Goal: Check status: Check status

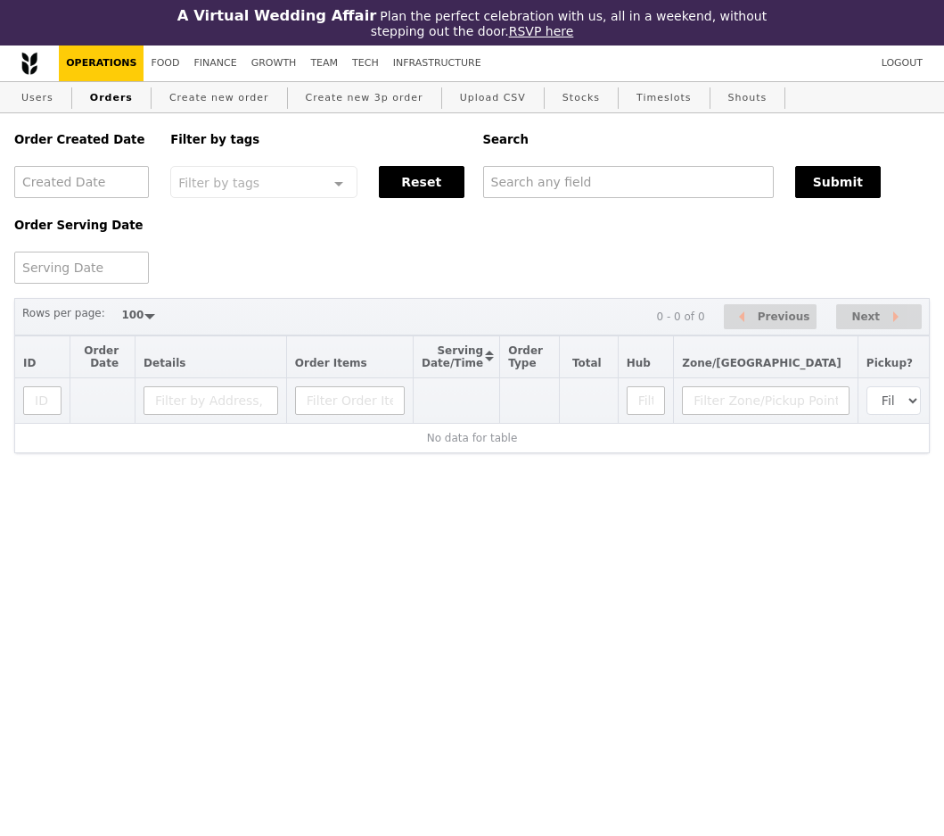
select select "100"
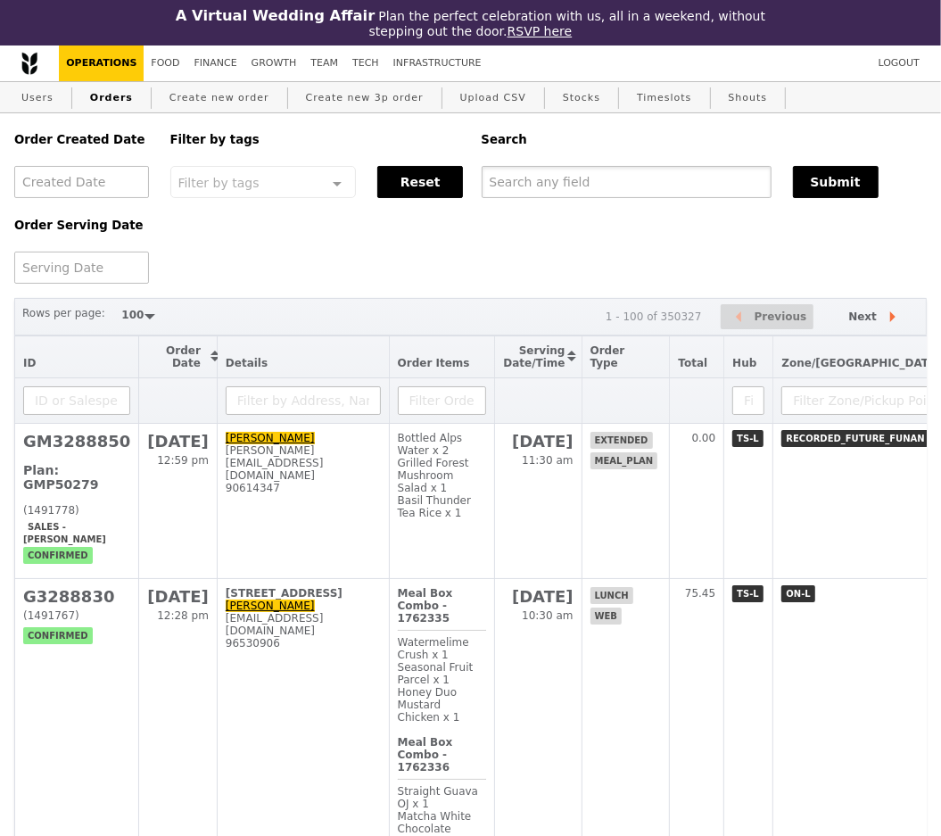
click at [589, 185] on input "text" at bounding box center [627, 182] width 290 height 32
paste input "[PERSON_NAME][EMAIL_ADDRESS][DOMAIN_NAME]"
type input "[PERSON_NAME][EMAIL_ADDRESS][DOMAIN_NAME]"
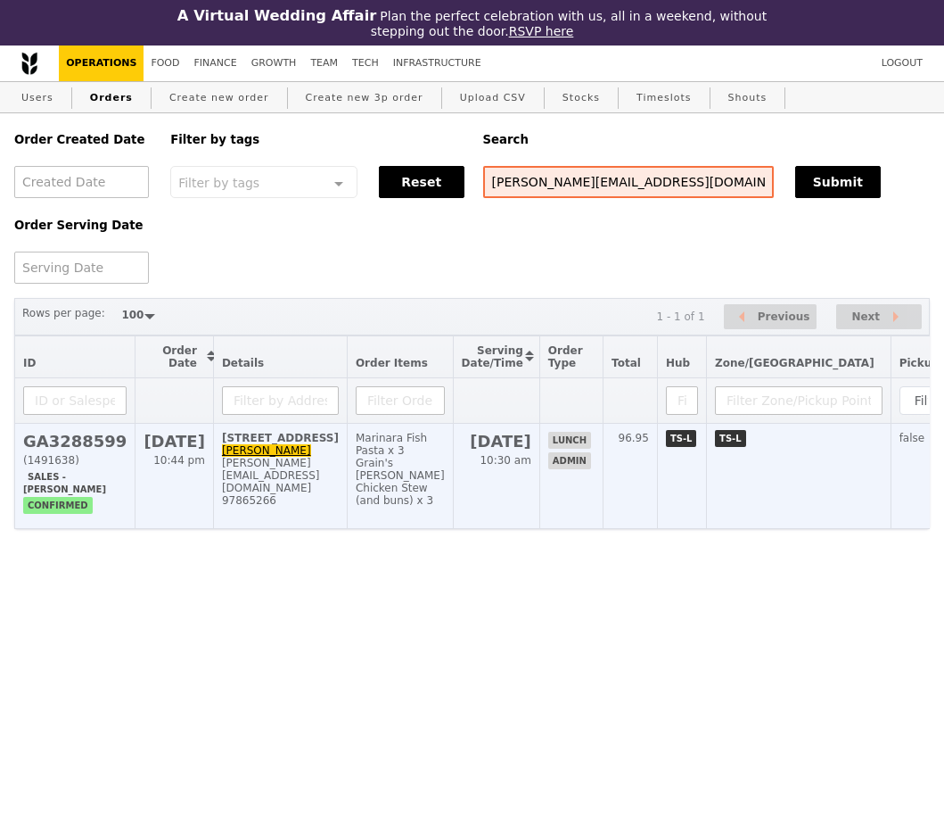
click at [97, 441] on h2 "GA3288599" at bounding box center [74, 441] width 103 height 19
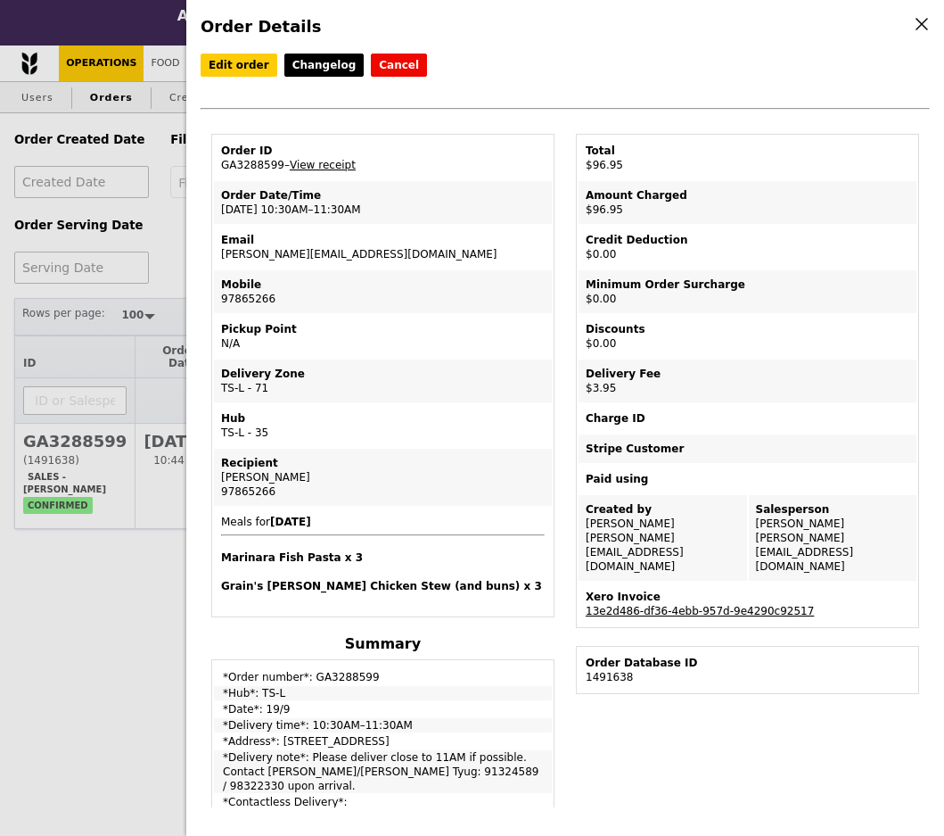
click at [685, 605] on link "13e2d486-df36-4ebb-957d-9e4290c92517" at bounding box center [700, 611] width 228 height 12
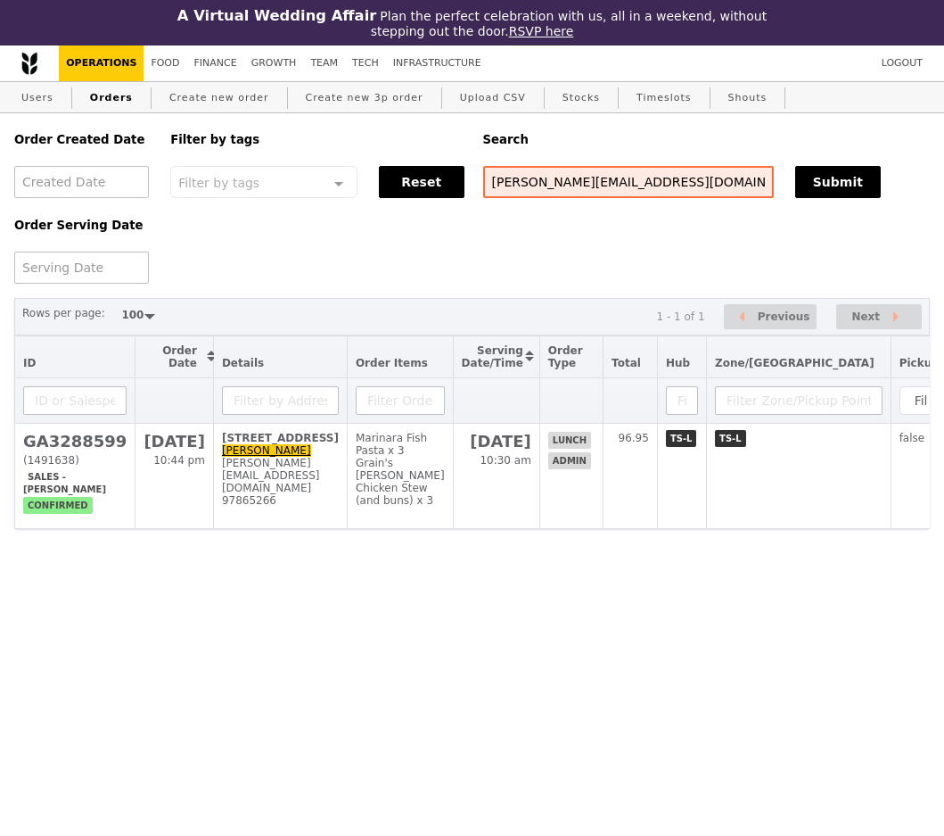
select select "100"
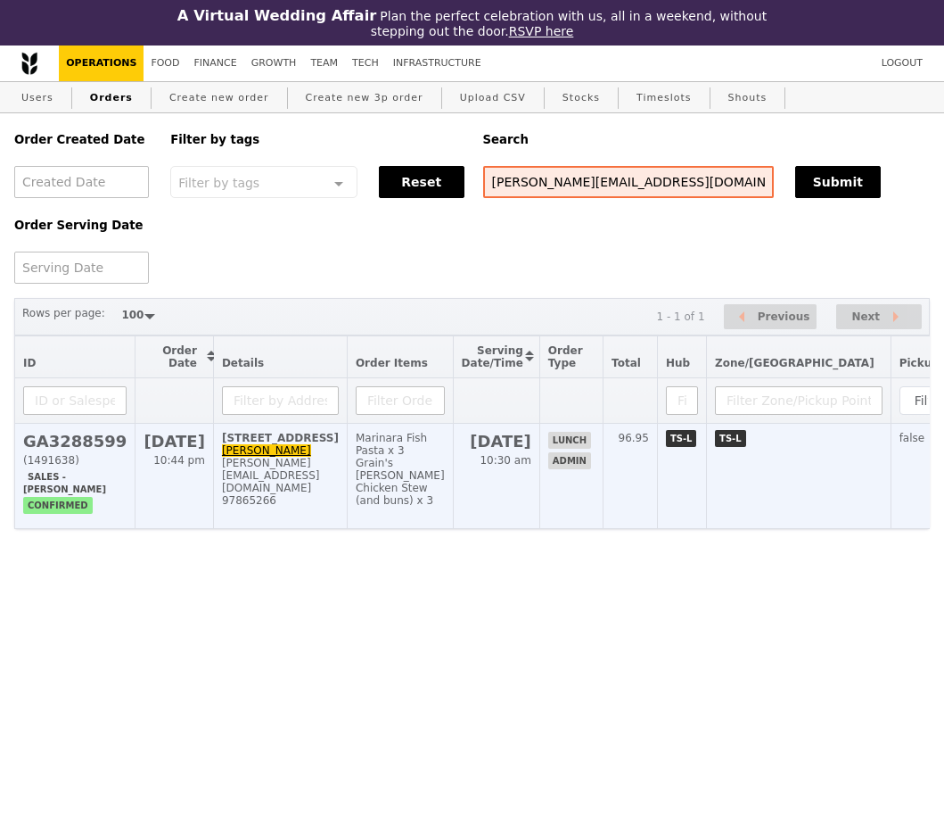
click at [84, 440] on h2 "GA3288599" at bounding box center [74, 441] width 103 height 19
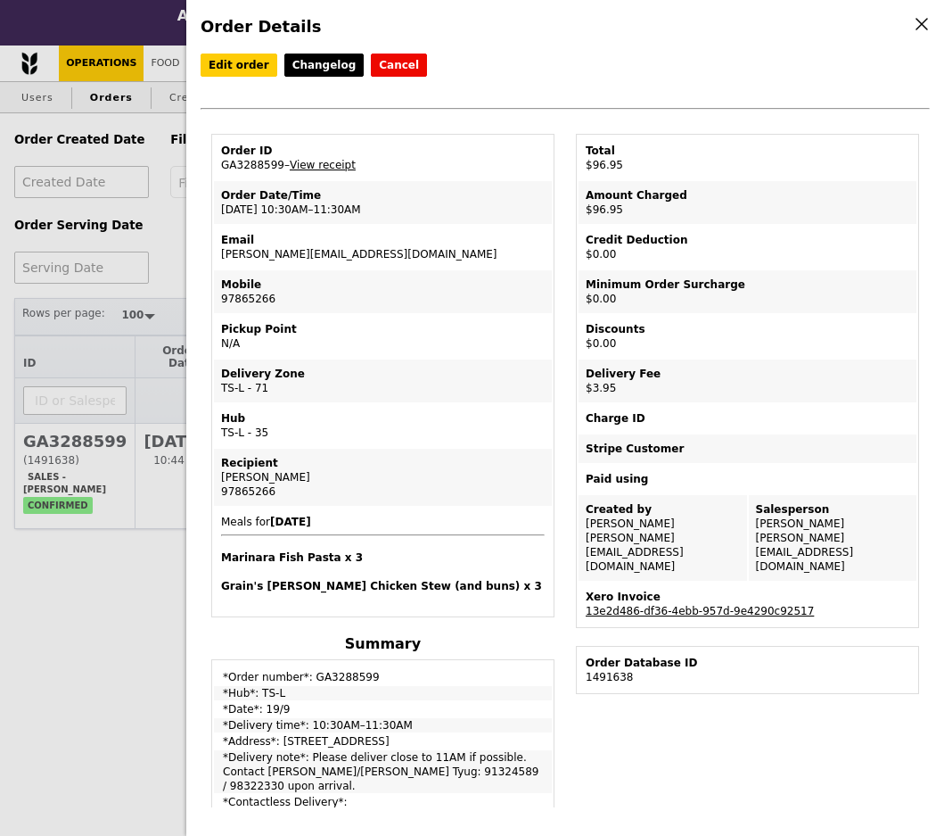
click at [66, 522] on div "Order Details Edit order Changelog Cancel Order ID GA3288599 – View receipt Ord…" at bounding box center [472, 418] width 944 height 836
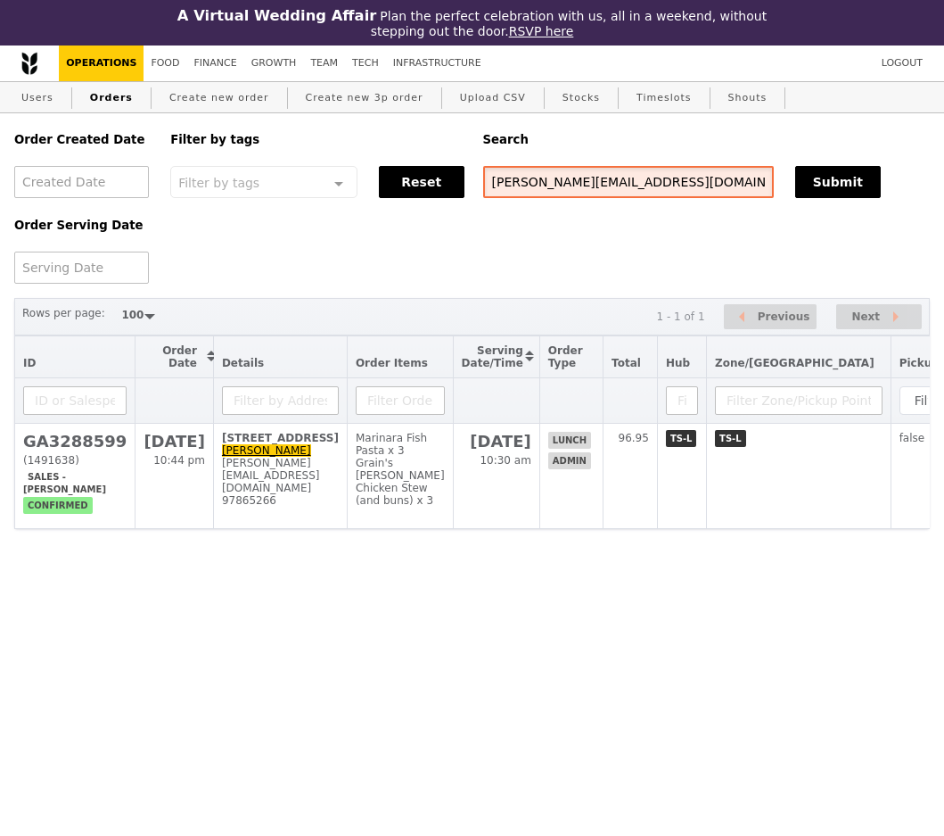
drag, startPoint x: 646, startPoint y: 184, endPoint x: 362, endPoint y: 179, distance: 283.6
click at [362, 179] on div "Order Created Date Order Serving Date Filter by tags Filter by tags Meal_Plan W…" at bounding box center [472, 198] width 937 height 170
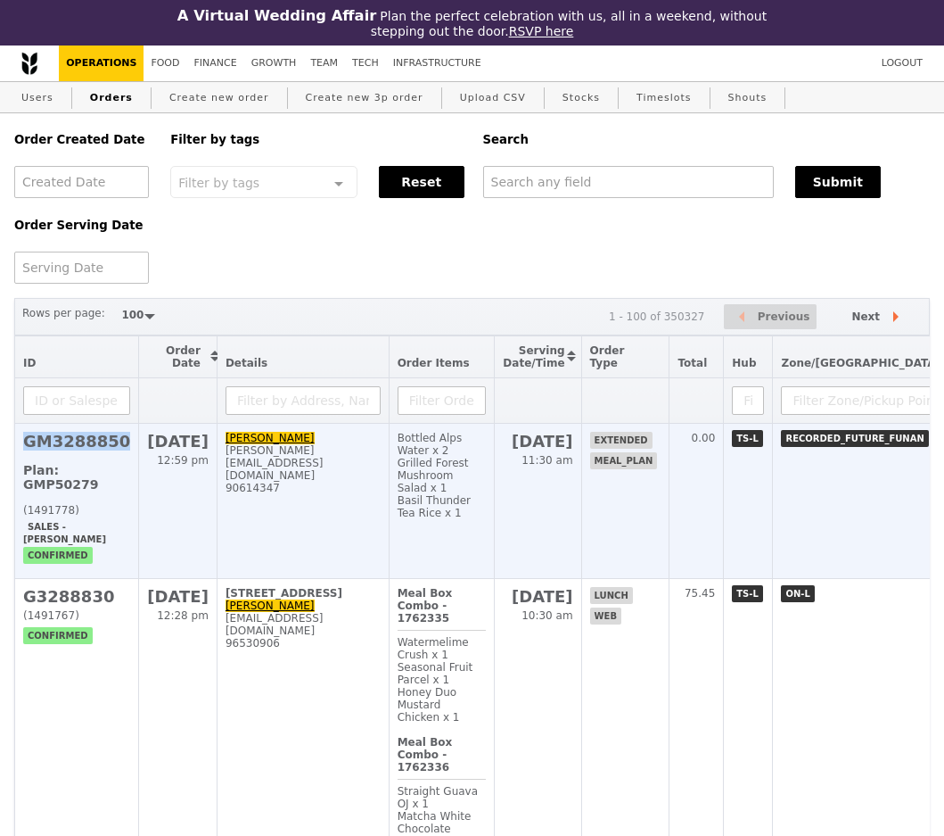
drag, startPoint x: 121, startPoint y: 441, endPoint x: 21, endPoint y: 441, distance: 99.9
click at [21, 441] on td "GM3288850 Plan: GMP50279 (1491778) Sales - [PERSON_NAME] confirmed" at bounding box center [77, 501] width 124 height 155
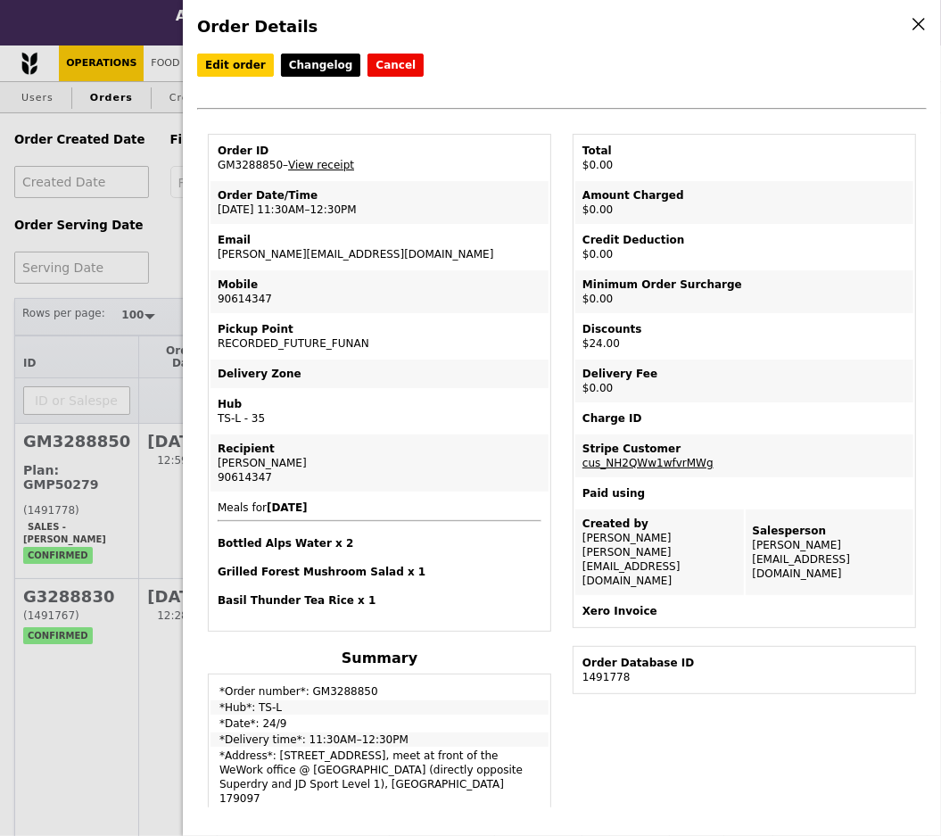
click at [69, 250] on div "Order Details Edit order Changelog Cancel Order ID GM3288850 – View receipt Ord…" at bounding box center [470, 418] width 941 height 836
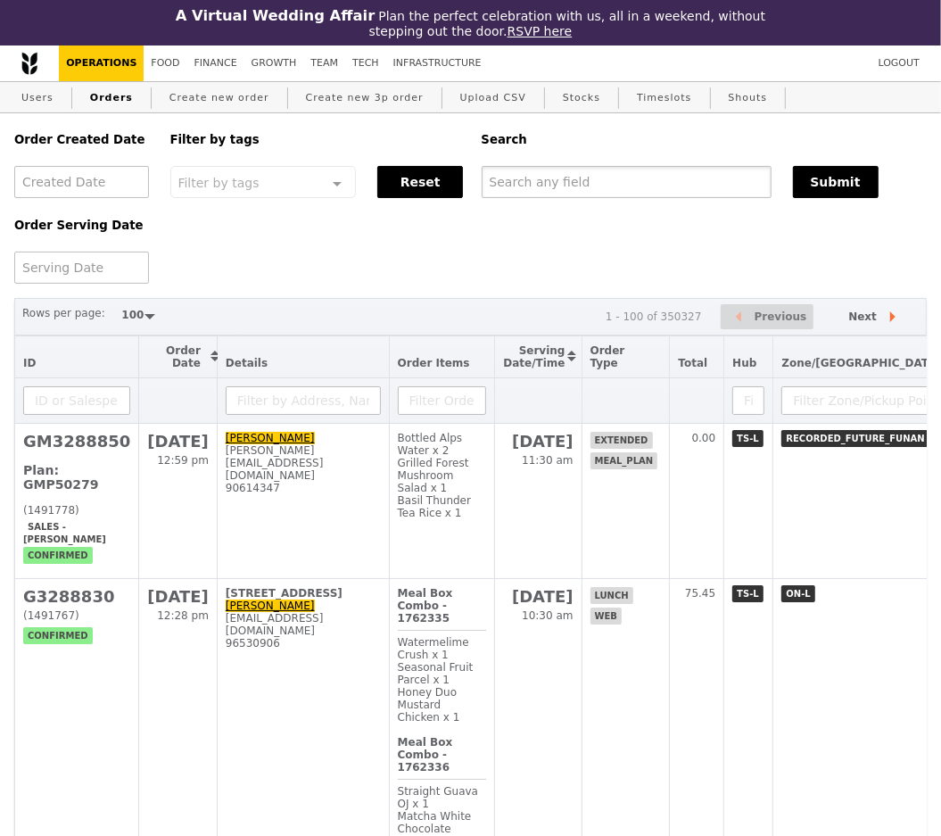
click at [554, 184] on input "text" at bounding box center [627, 182] width 290 height 32
paste input "[URL][EMAIL_ADDRESS][DOMAIN_NAME][PERSON_NAME][DOMAIN_NAME]"
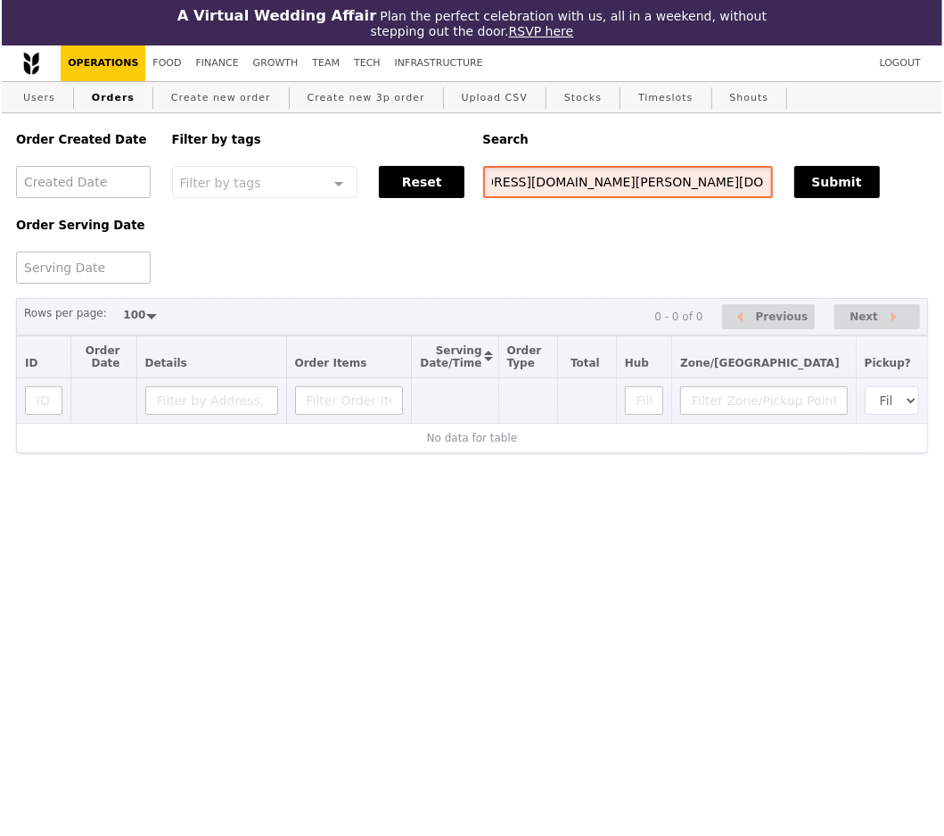
scroll to position [0, 107]
type input "[PERSON_NAME][EMAIL_ADDRESS][DOMAIN_NAME]"
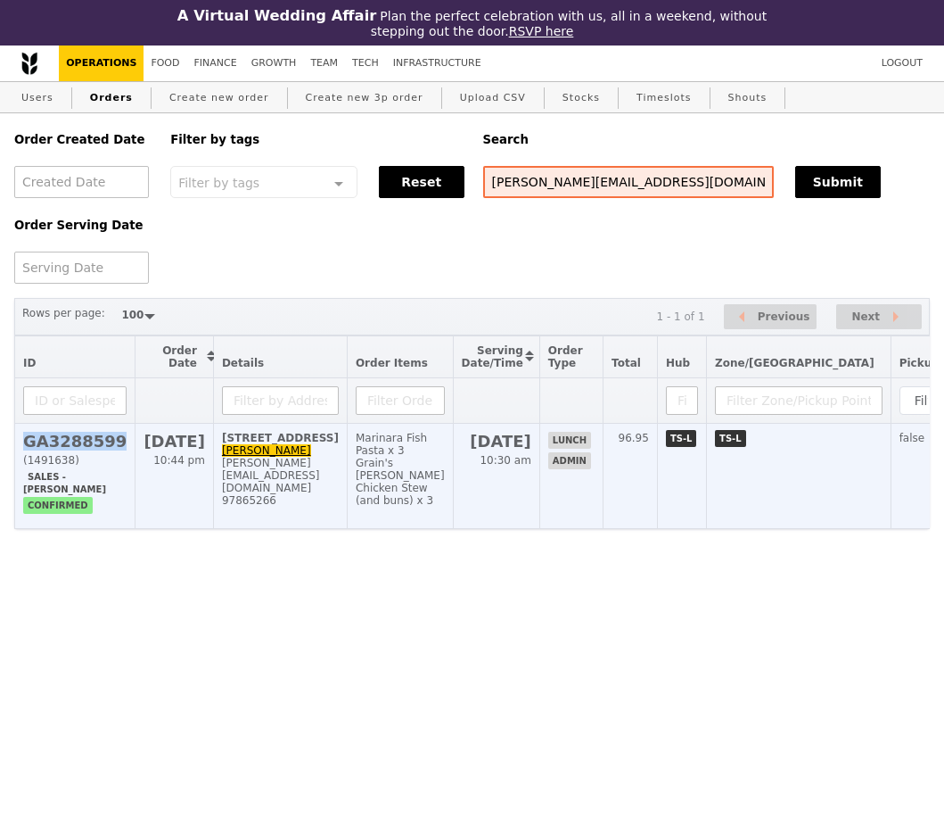
drag, startPoint x: 122, startPoint y: 438, endPoint x: 28, endPoint y: 441, distance: 94.6
click at [28, 441] on td "GA3288599 (1491638) Sales - [PERSON_NAME] confirmed" at bounding box center [75, 476] width 120 height 105
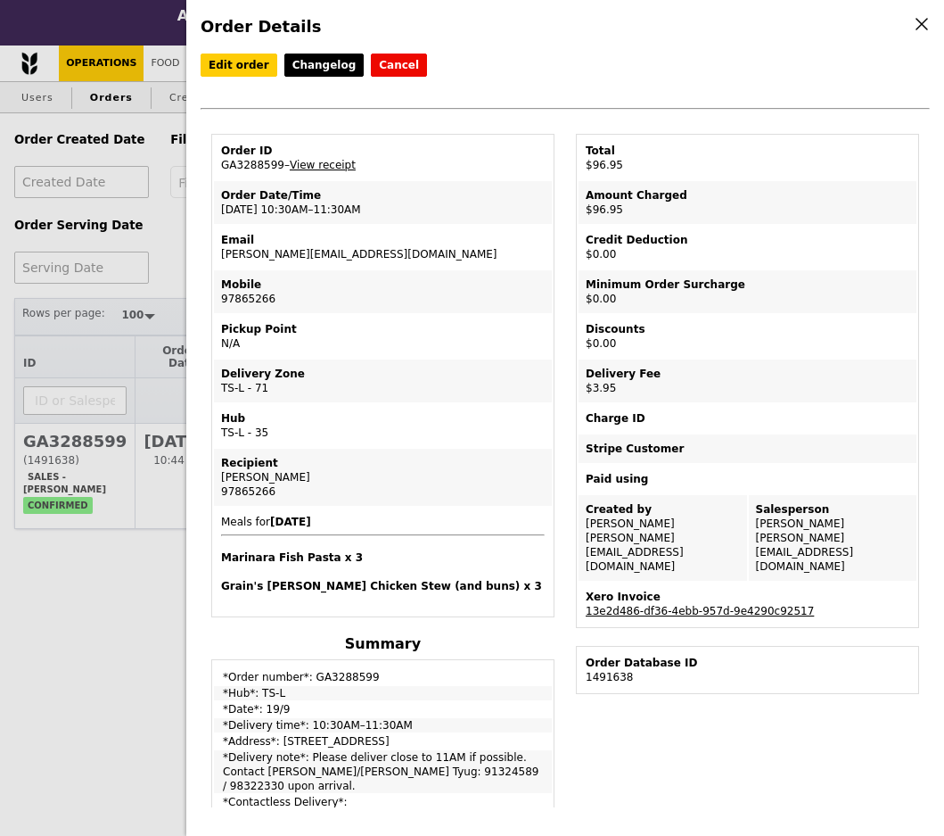
click at [926, 22] on icon at bounding box center [922, 24] width 16 height 16
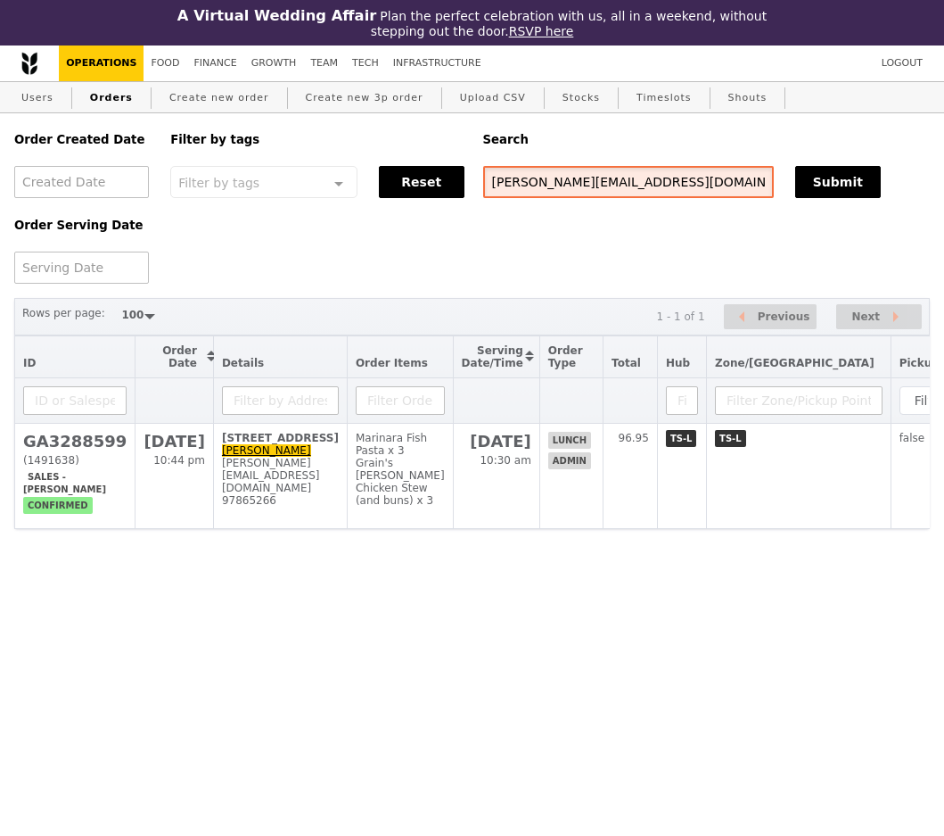
click at [657, 179] on input "[PERSON_NAME][EMAIL_ADDRESS][DOMAIN_NAME]" at bounding box center [628, 182] width 291 height 32
drag, startPoint x: 657, startPoint y: 179, endPoint x: 309, endPoint y: 171, distance: 347.9
click at [309, 171] on div "Order Created Date Order Serving Date Filter by tags Filter by tags Meal_Plan W…" at bounding box center [472, 198] width 937 height 170
paste input "GA3288599"
type input "GA3288599"
